Goal: Communication & Community: Answer question/provide support

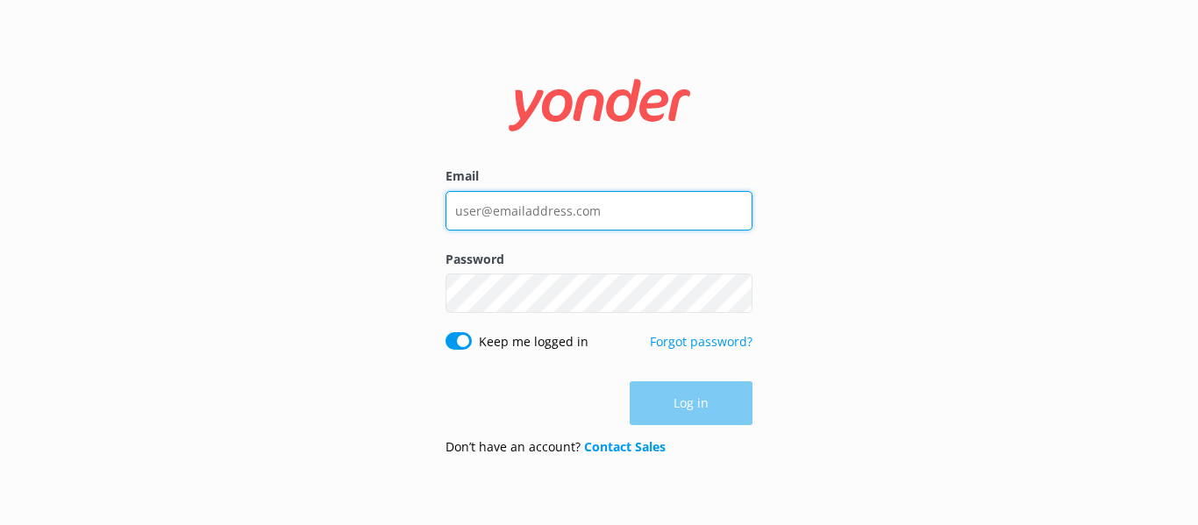
click at [521, 212] on input "Email" at bounding box center [599, 210] width 307 height 39
type input "[EMAIL_ADDRESS][DOMAIN_NAME]"
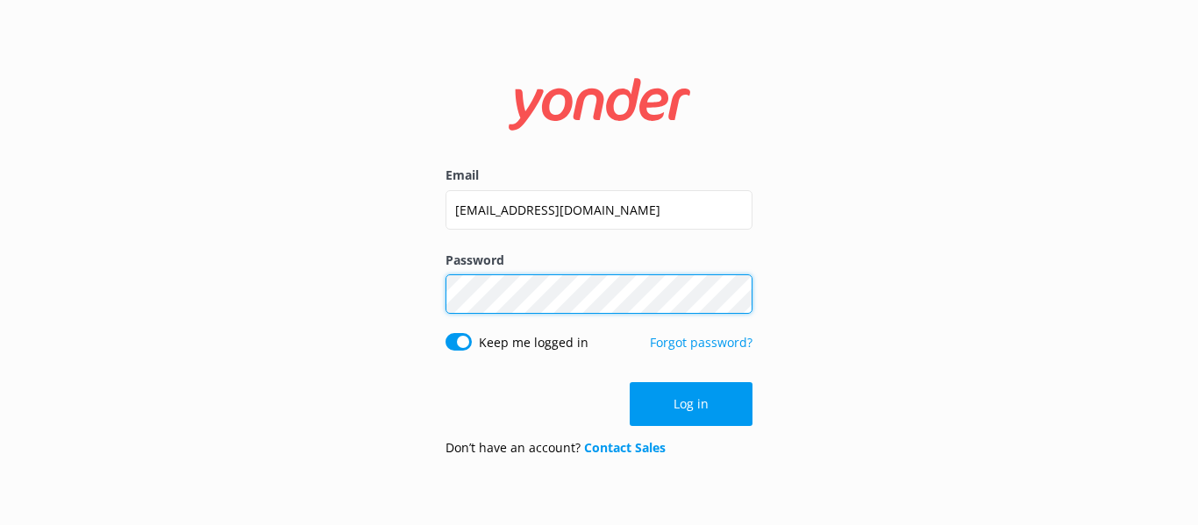
click button "Log in" at bounding box center [691, 404] width 123 height 44
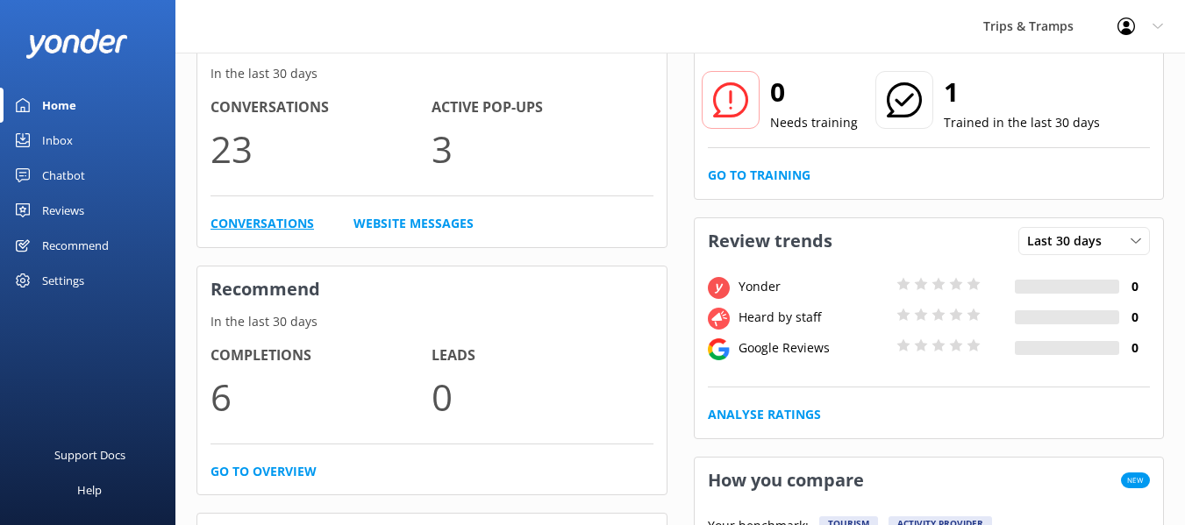
scroll to position [122, 0]
click at [65, 147] on div "Inbox" at bounding box center [57, 140] width 31 height 35
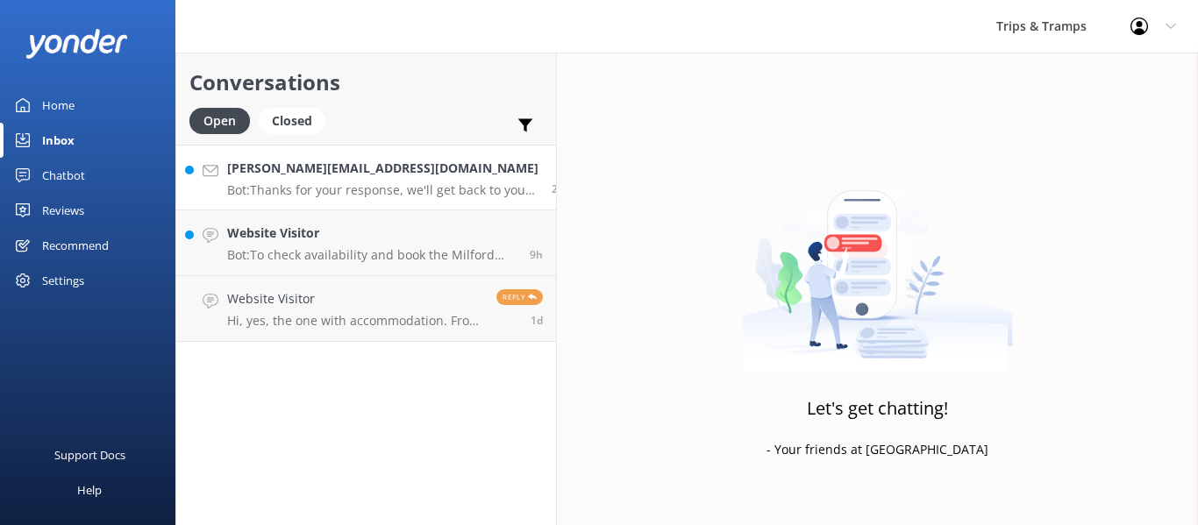
click at [281, 188] on p "Bot: Thanks for your response, we'll get back to you as soon as we can during o…" at bounding box center [382, 190] width 311 height 16
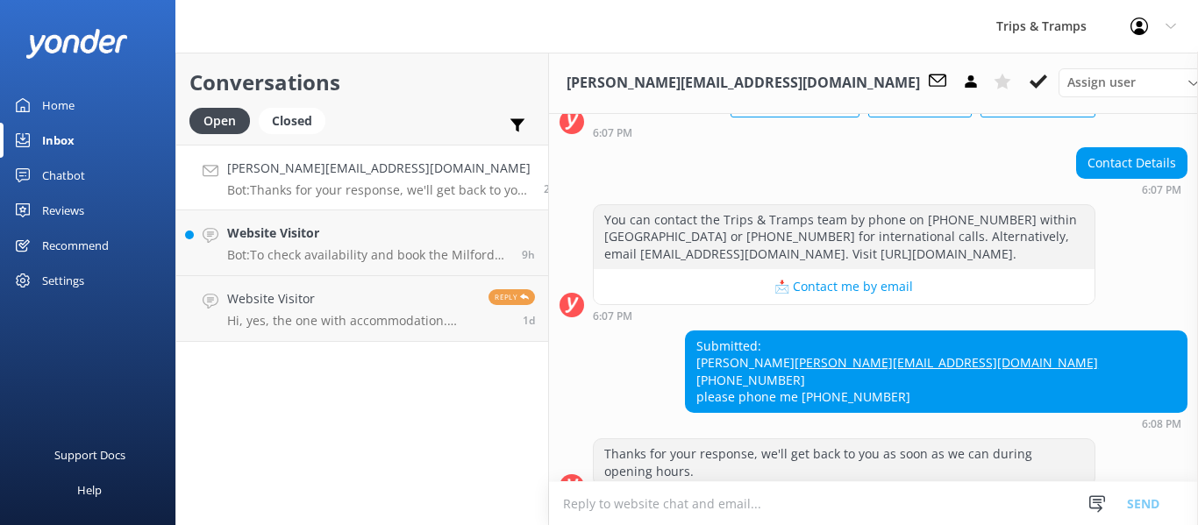
scroll to position [143, 0]
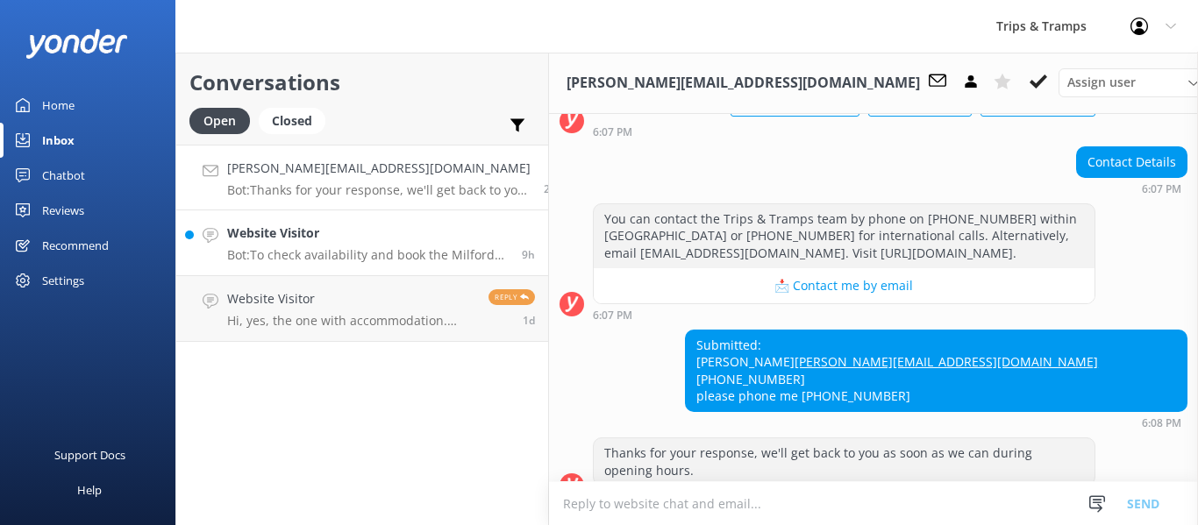
click at [275, 265] on link "Website Visitor Bot: To check availability and book the Milford Sound Coach, Cr…" at bounding box center [362, 244] width 372 height 66
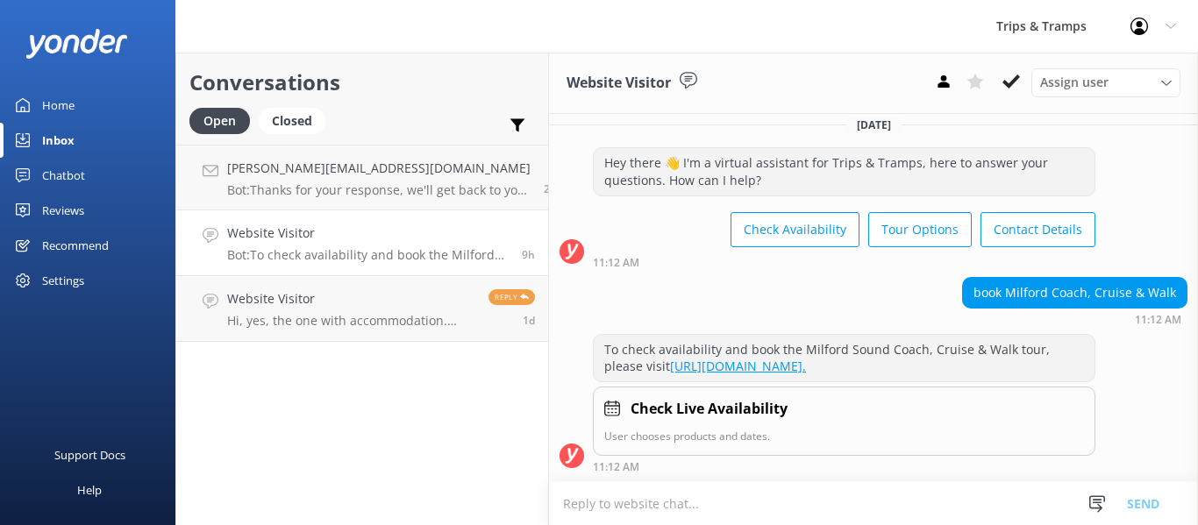
scroll to position [29, 0]
click at [338, 314] on p "Hi, yes, the one with accommodation. From what I can see, it's $2835 for a sing…" at bounding box center [351, 321] width 248 height 16
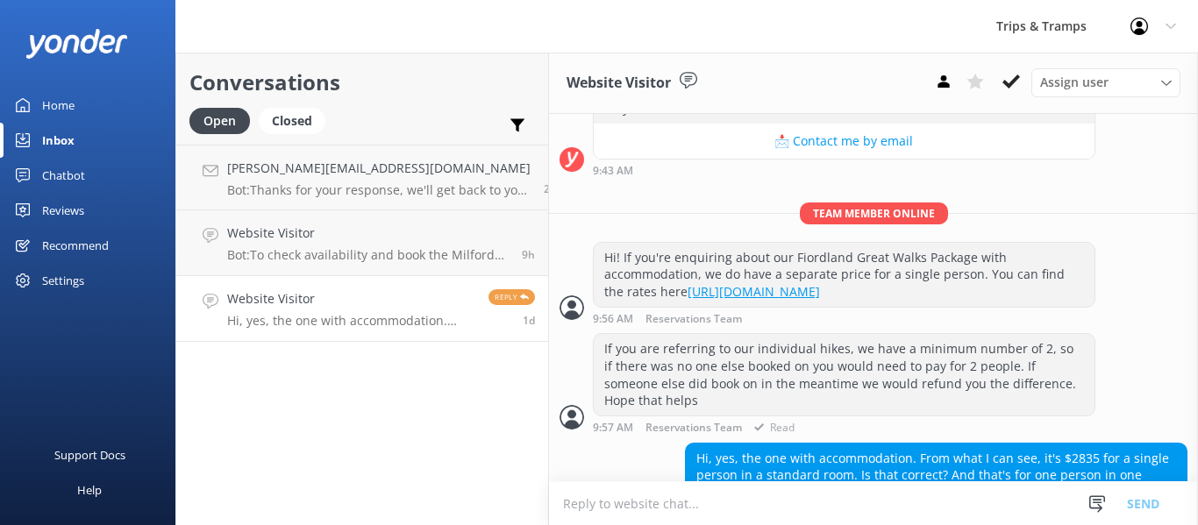
scroll to position [357, 0]
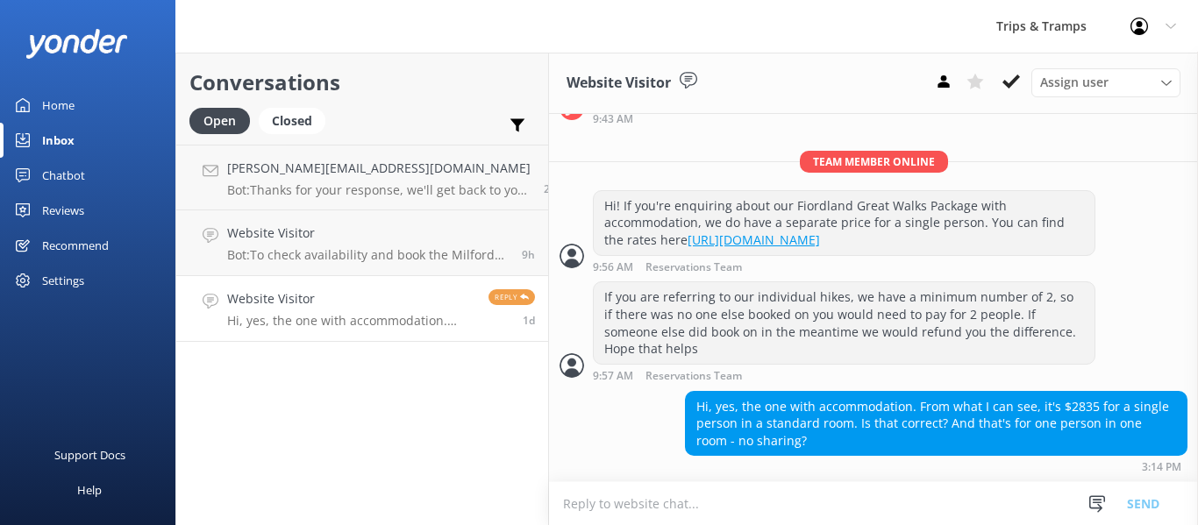
click at [678, 504] on textarea at bounding box center [873, 503] width 649 height 43
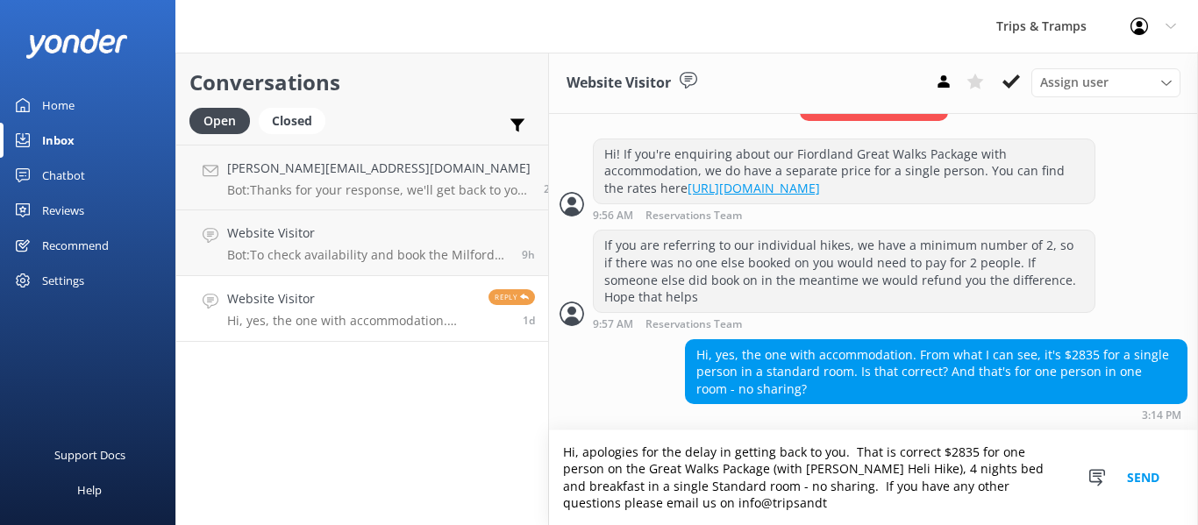
scroll to position [409, 0]
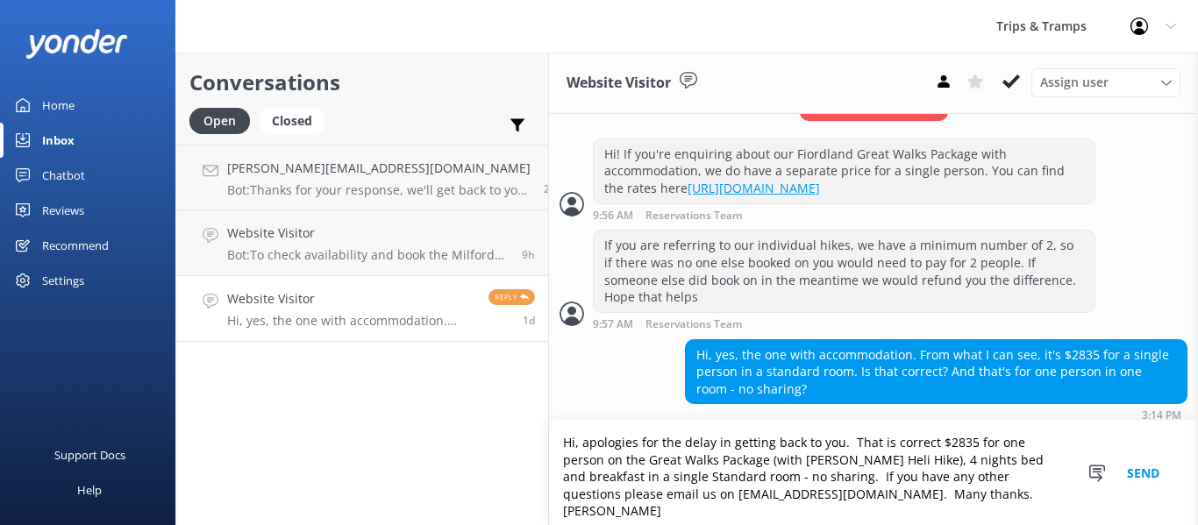
type textarea "Hi, apologies for the delay in getting back to you. That is correct $2835 for o…"
click at [1138, 474] on button "Send" at bounding box center [1143, 473] width 66 height 104
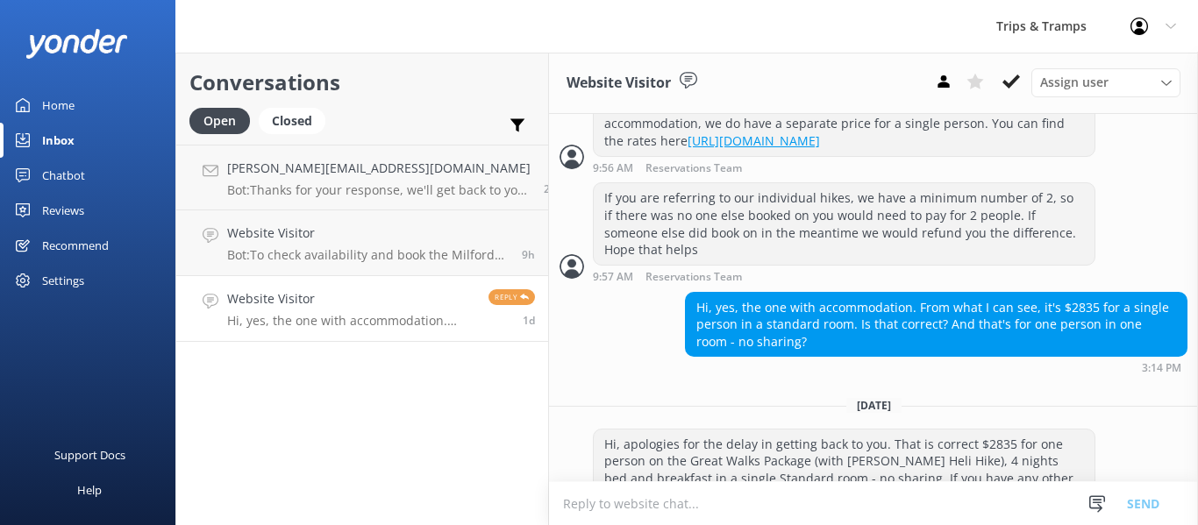
scroll to position [511, 0]
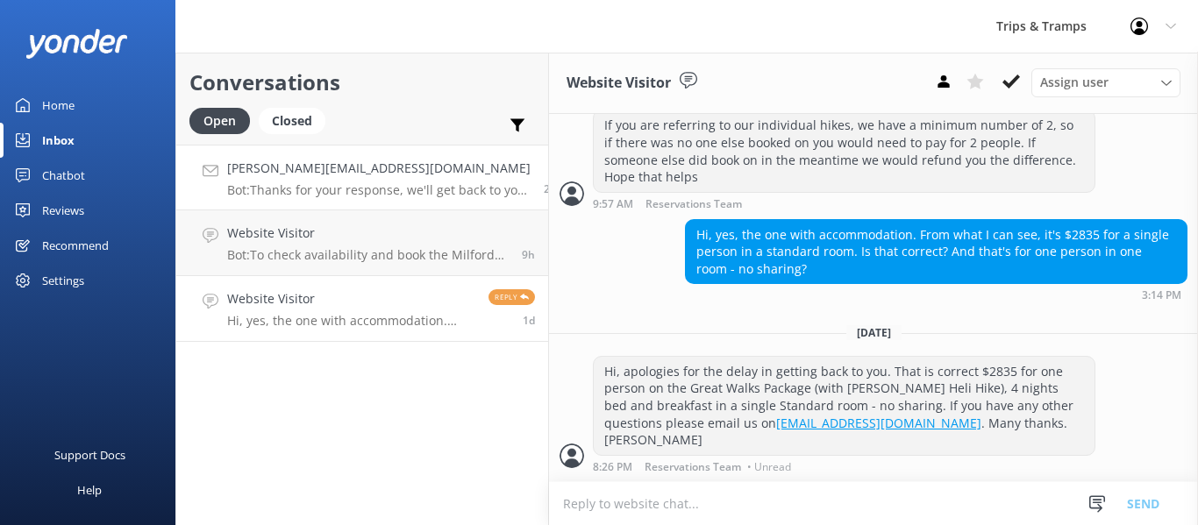
click at [474, 182] on div "[PERSON_NAME][EMAIL_ADDRESS][DOMAIN_NAME] Bot: Thanks for your response, we'll …" at bounding box center [378, 178] width 303 height 38
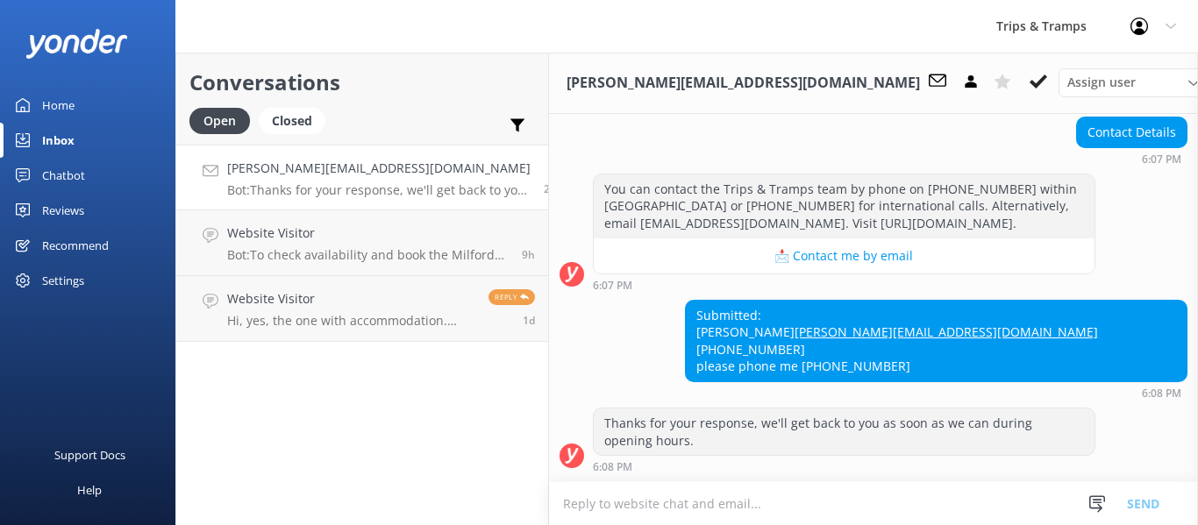
scroll to position [190, 0]
